Goal: Transaction & Acquisition: Book appointment/travel/reservation

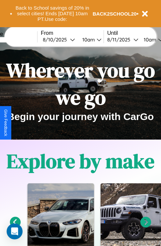
scroll to position [102, 0]
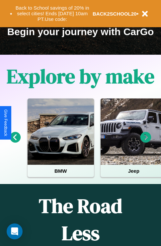
click at [146, 142] on icon at bounding box center [145, 137] width 11 height 11
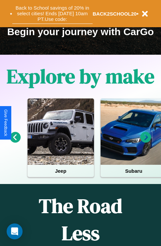
click at [52, 14] on button "Back to School savings of 20% in select cities! Ends [DATE] 10am PT. Use code:" at bounding box center [52, 13] width 80 height 21
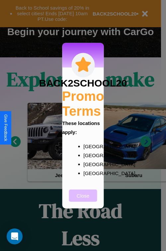
click at [83, 200] on button "Close" at bounding box center [83, 195] width 28 height 12
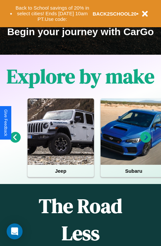
click at [146, 142] on icon at bounding box center [145, 137] width 11 height 11
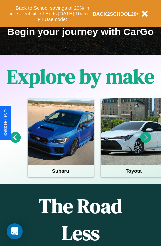
click at [146, 142] on icon at bounding box center [145, 137] width 11 height 11
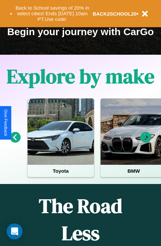
click at [15, 142] on icon at bounding box center [15, 137] width 11 height 11
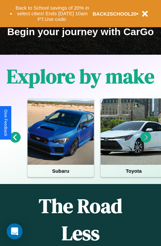
click at [146, 142] on icon at bounding box center [145, 137] width 11 height 11
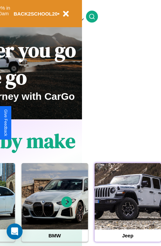
click at [127, 207] on div at bounding box center [128, 196] width 66 height 66
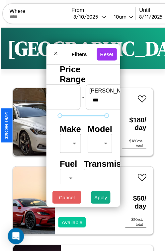
scroll to position [20, 0]
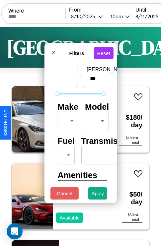
click at [67, 119] on body "CarGo Where From [DATE] 10am Until [DATE] 10am Become a Host Login Sign Up Dall…" at bounding box center [80, 137] width 161 height 274
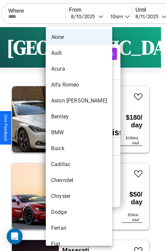
click at [66, 69] on li "Acura" at bounding box center [79, 69] width 66 height 16
type input "*****"
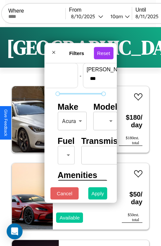
click at [98, 195] on button "Apply" at bounding box center [97, 193] width 19 height 12
